Goal: Find specific page/section: Find specific page/section

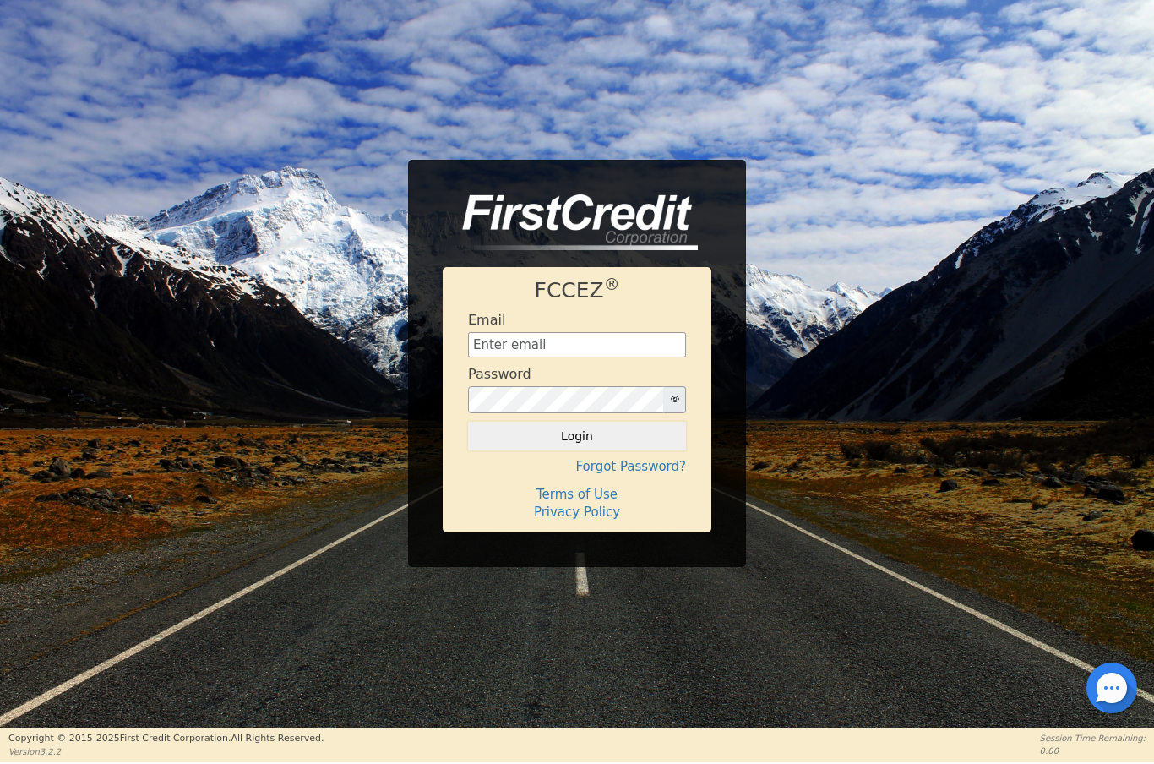
click at [560, 346] on input "text" at bounding box center [577, 344] width 218 height 25
type input "[EMAIL_ADDRESS][DOMAIN_NAME]"
click at [618, 433] on button "Login" at bounding box center [577, 436] width 218 height 29
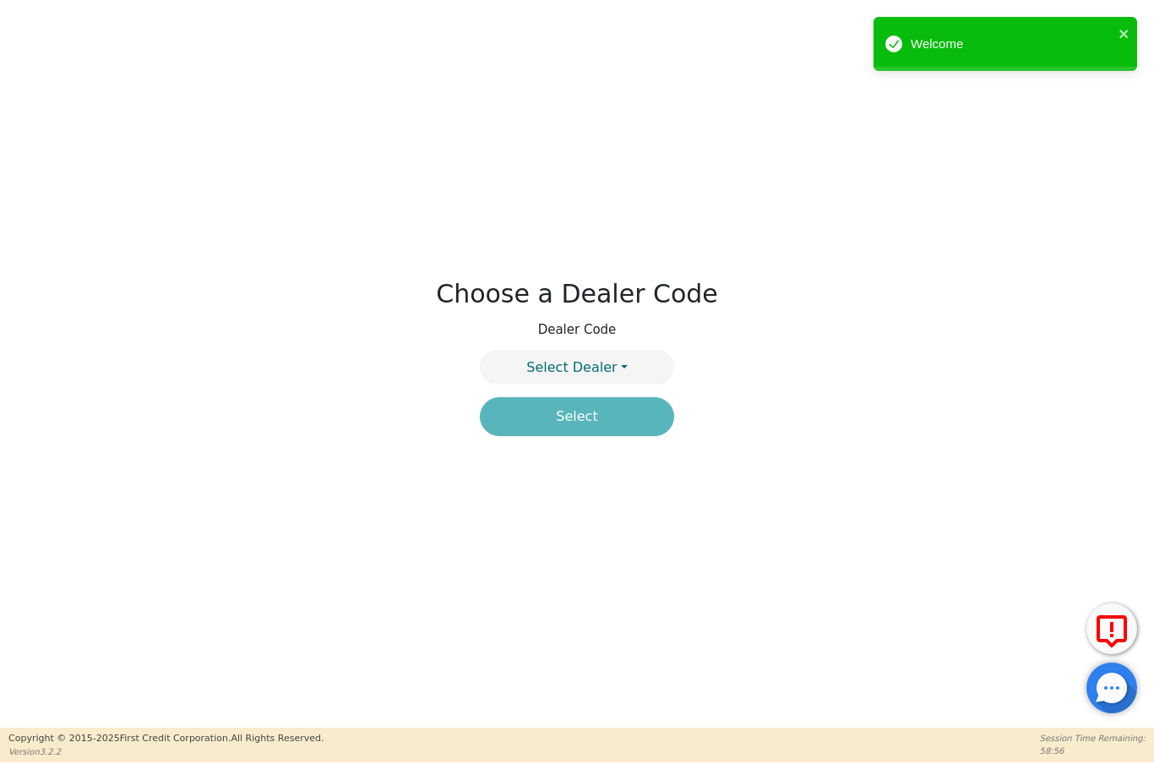
click at [629, 357] on button "Select Dealer" at bounding box center [577, 367] width 194 height 35
click at [650, 405] on link "4394A" at bounding box center [577, 407] width 193 height 23
click at [635, 422] on button "Select" at bounding box center [577, 416] width 194 height 39
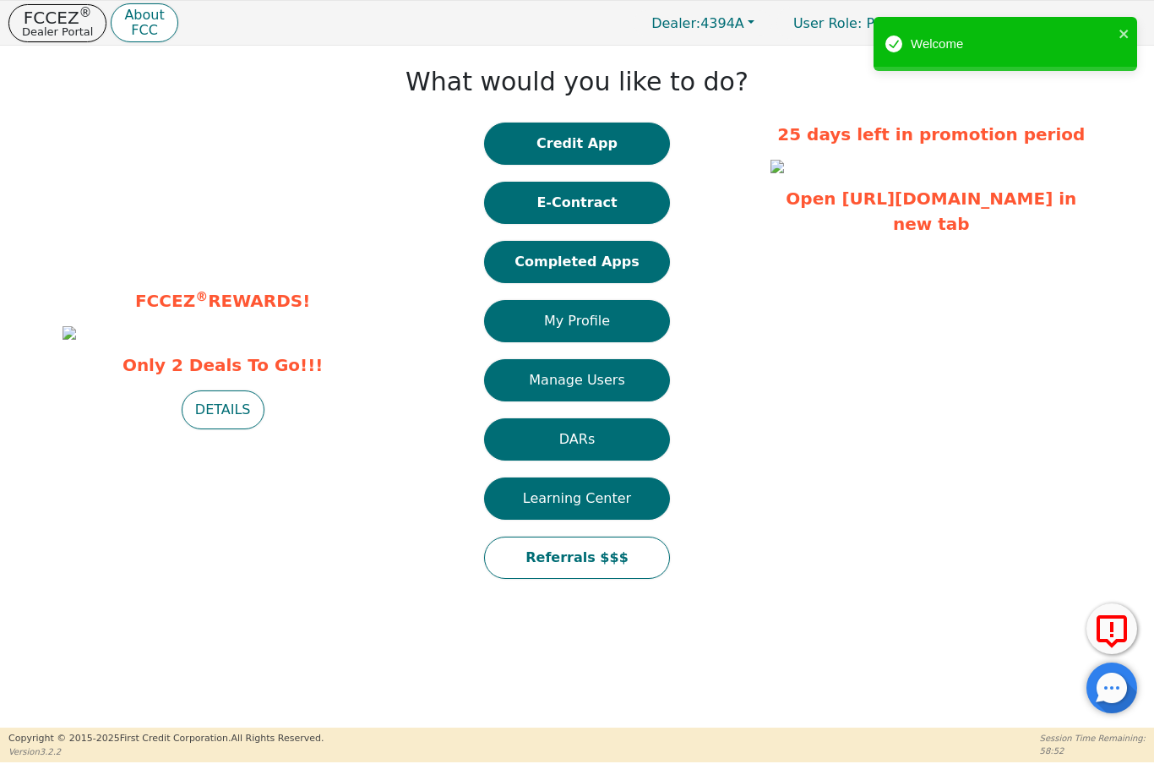
click at [611, 143] on button "Credit App" at bounding box center [577, 143] width 186 height 42
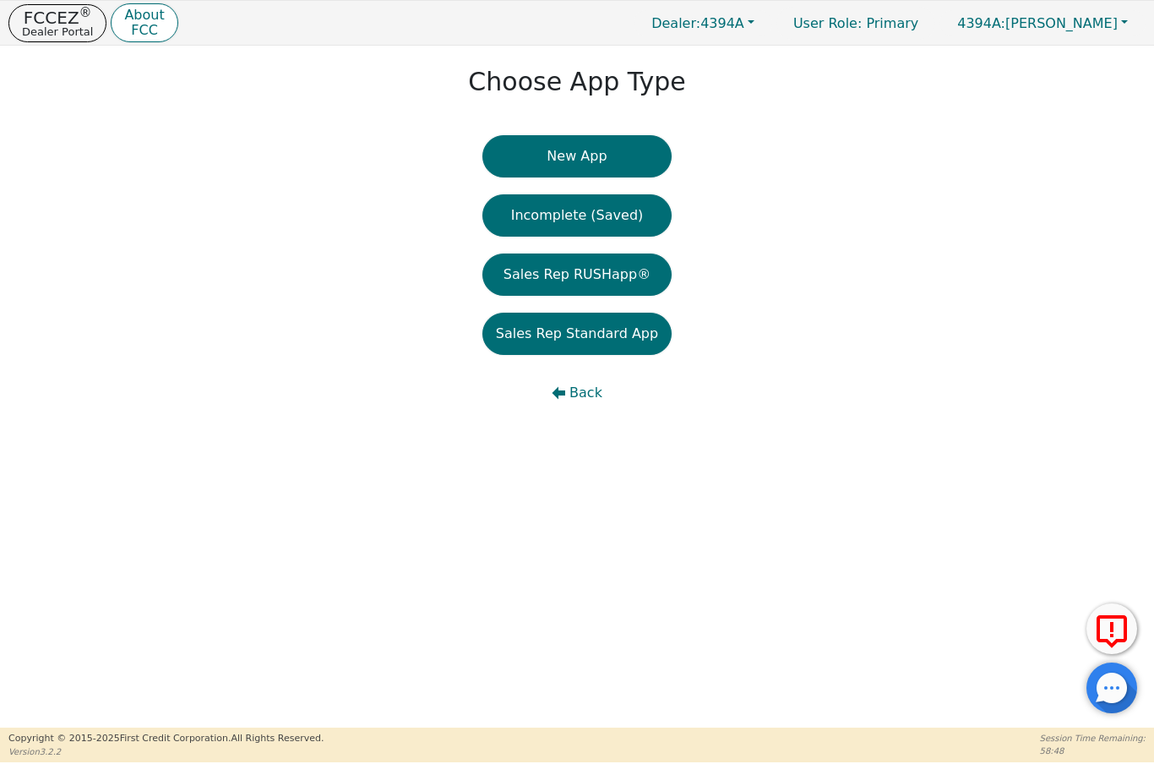
click at [45, 20] on p "FCCEZ ®" at bounding box center [57, 17] width 71 height 17
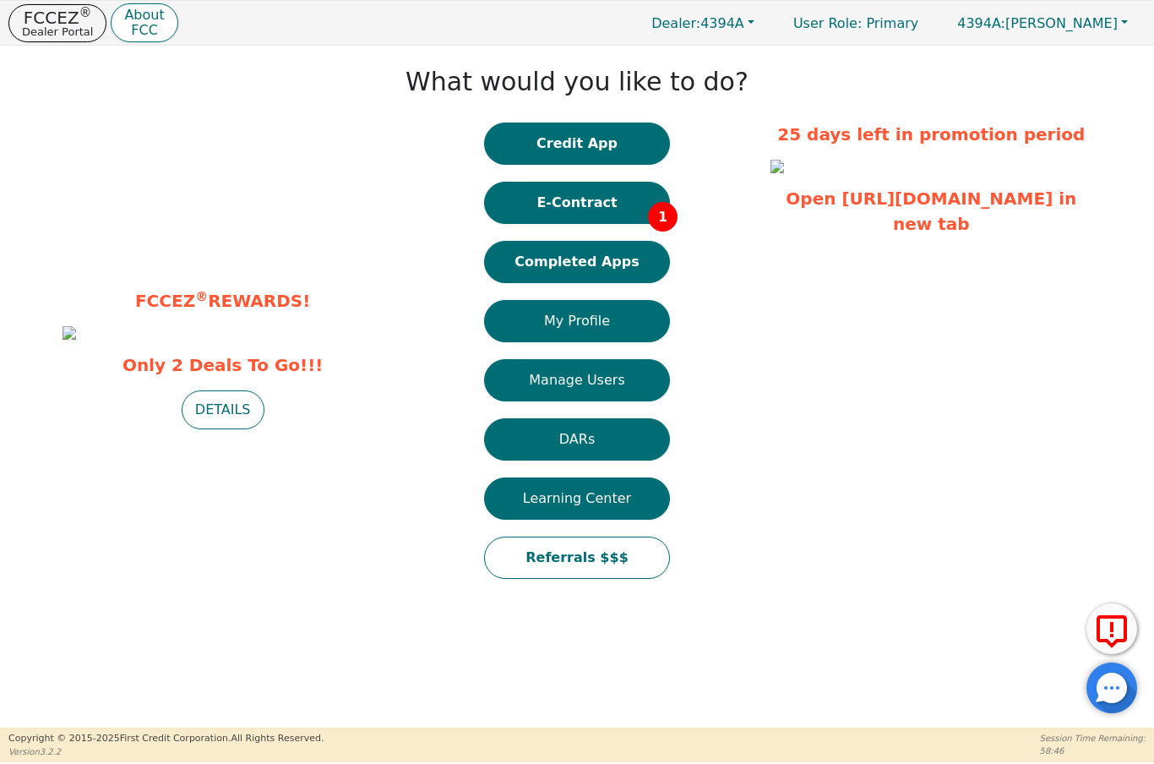
click at [597, 197] on button "E-Contract 1" at bounding box center [577, 203] width 186 height 42
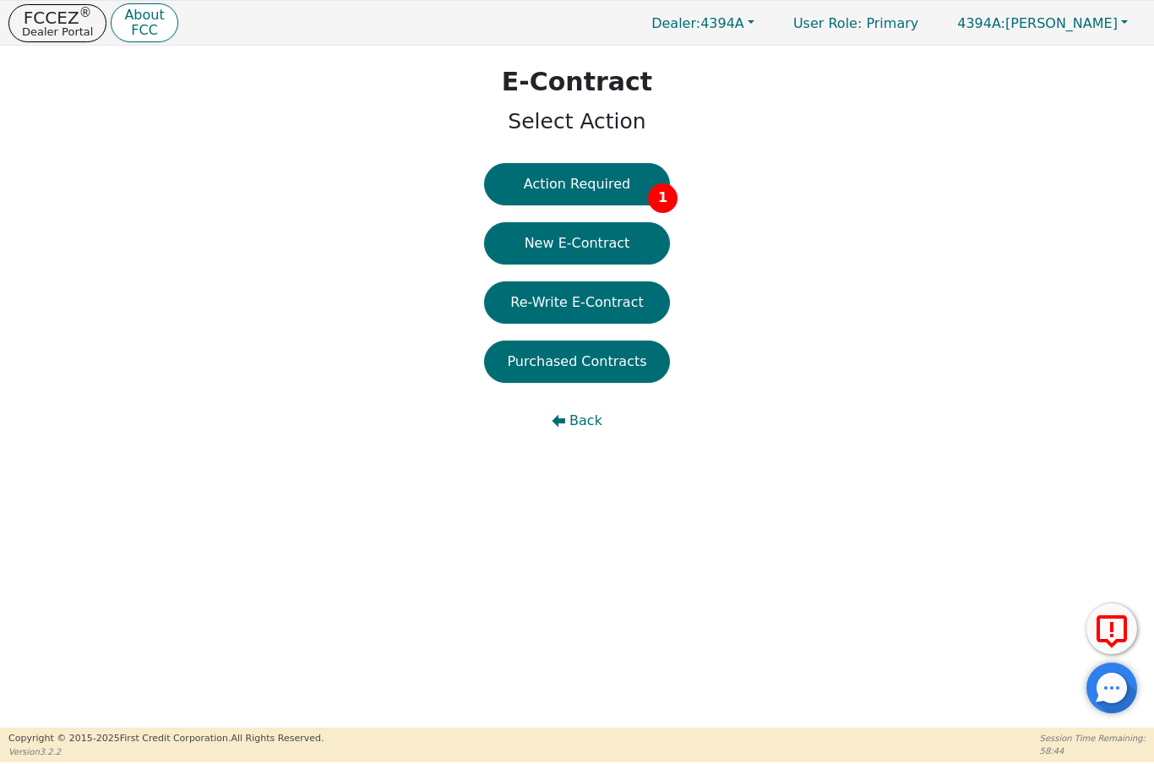
click at [615, 184] on button "Action Required 1" at bounding box center [577, 184] width 186 height 42
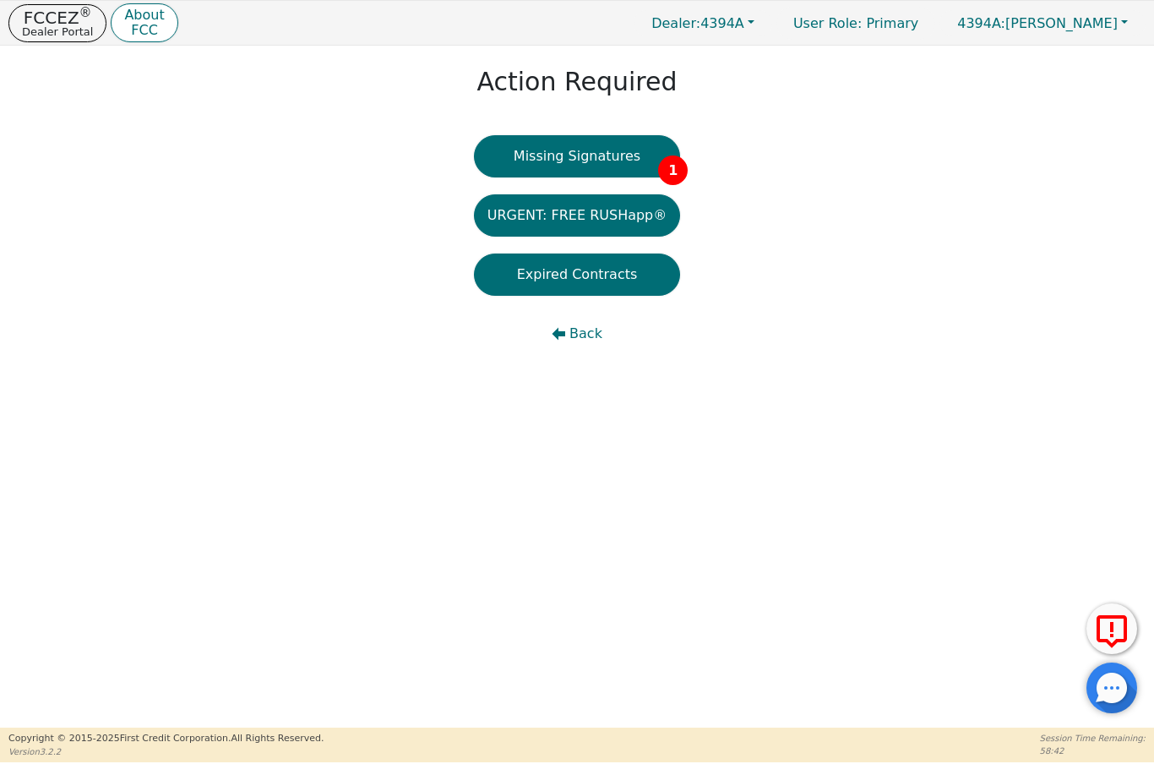
click at [615, 171] on button "Missing Signatures 1" at bounding box center [577, 156] width 207 height 42
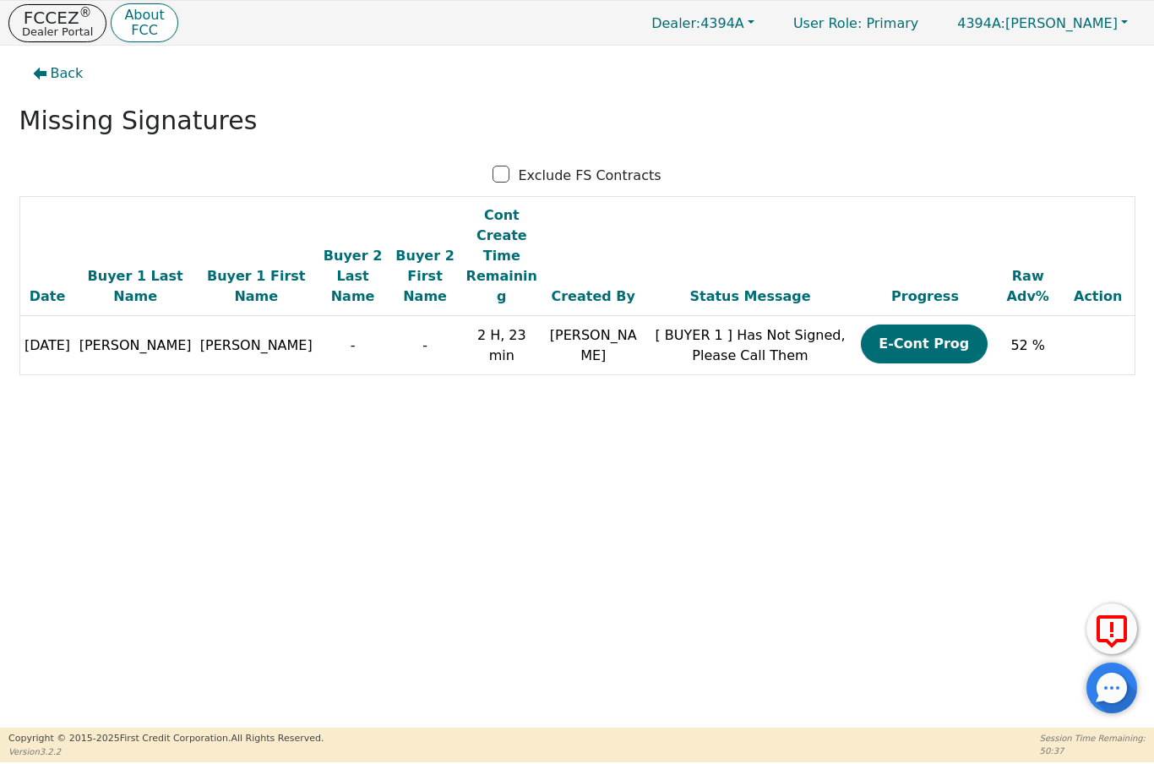
click at [46, 29] on p "Dealer Portal" at bounding box center [57, 31] width 71 height 11
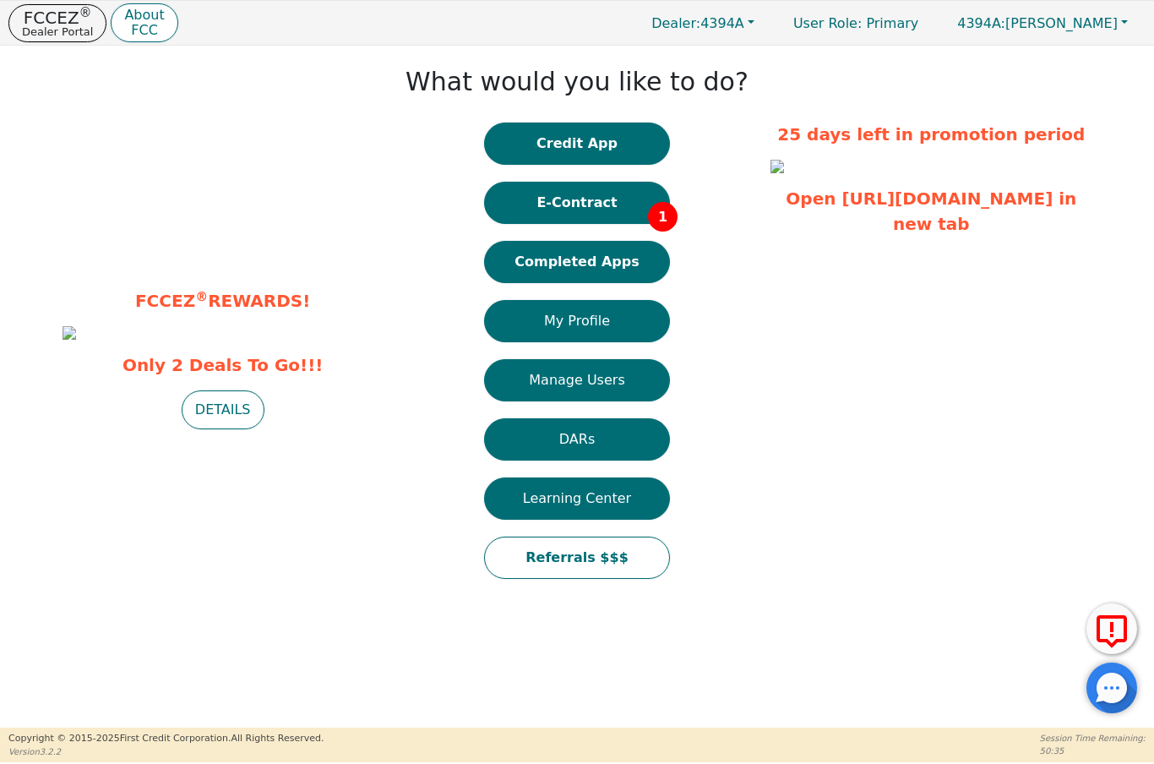
click at [554, 268] on button "Completed Apps" at bounding box center [577, 262] width 186 height 42
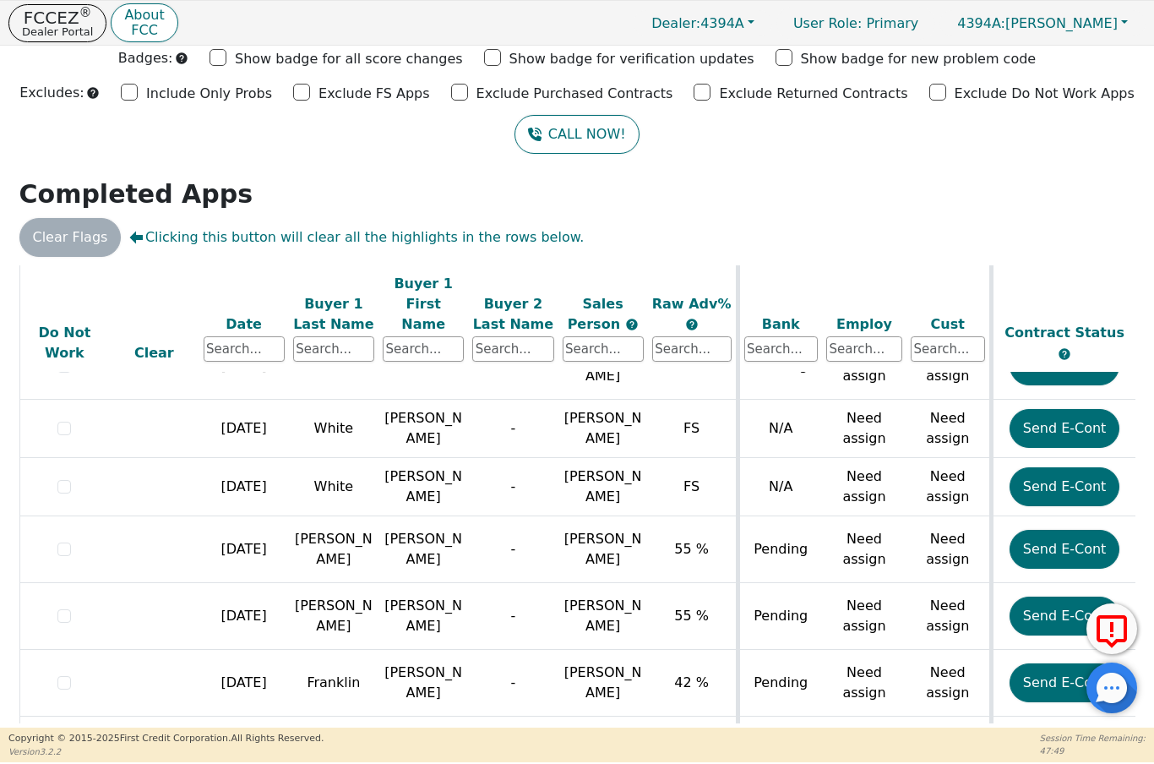
scroll to position [2096, 0]
